Goal: Task Accomplishment & Management: Manage account settings

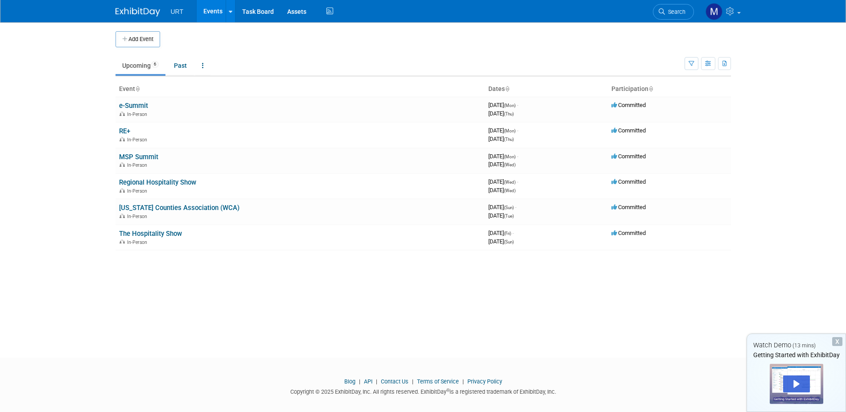
click at [274, 49] on td "Upcoming 6 Past All Events 6 Past and Upcoming Grouped Annually Events grouped …" at bounding box center [399, 61] width 569 height 29
click at [146, 156] on link "MSP Summit" at bounding box center [138, 157] width 39 height 8
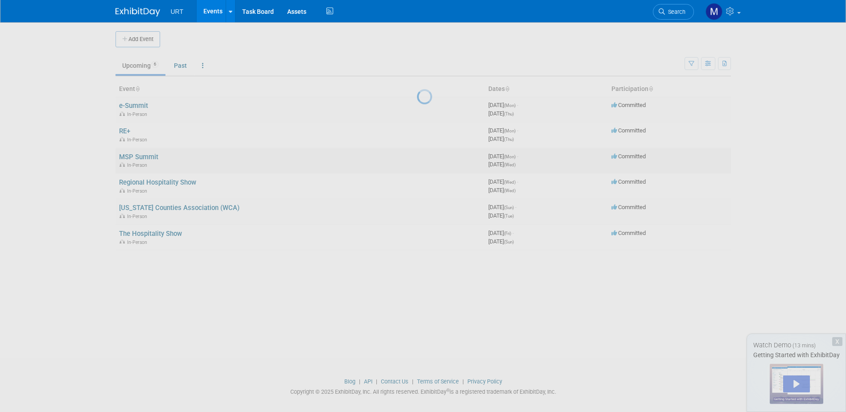
click at [417, 156] on div at bounding box center [423, 206] width 12 height 412
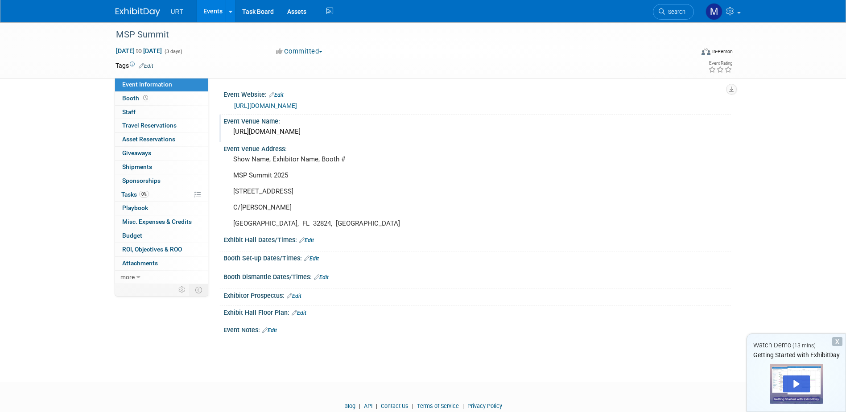
click at [271, 139] on div "https://www.freemanco.com/store/shipping-services/shipping-landing?showID=537770" at bounding box center [477, 132] width 494 height 14
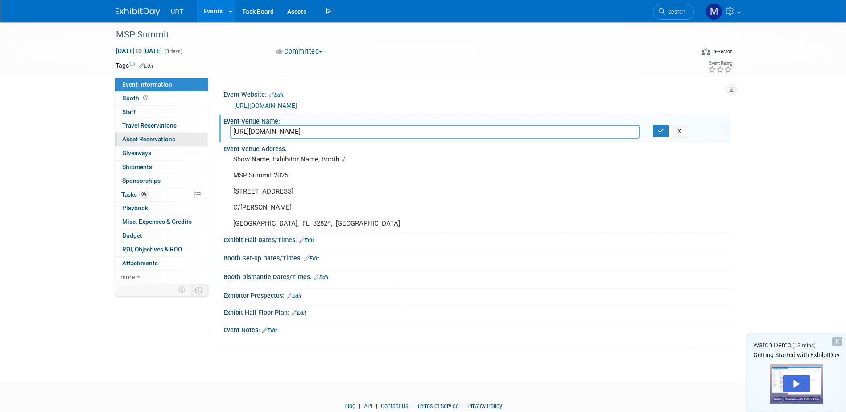
drag, startPoint x: 519, startPoint y: 141, endPoint x: 196, endPoint y: 141, distance: 322.4
click at [196, 141] on div "Event Information Event Info Booth Booth 0 Staff 0 Staff 0 Travel Reservations …" at bounding box center [423, 185] width 629 height 326
click at [656, 135] on button "button" at bounding box center [661, 131] width 16 height 12
